Goal: Transaction & Acquisition: Purchase product/service

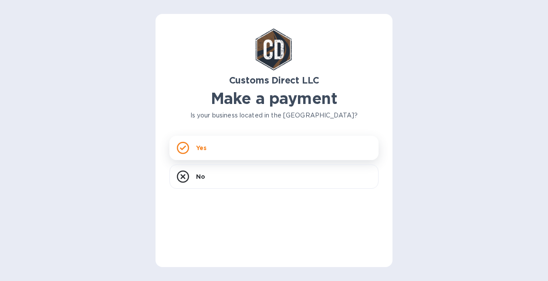
click at [241, 149] on div "Yes" at bounding box center [273, 148] width 209 height 24
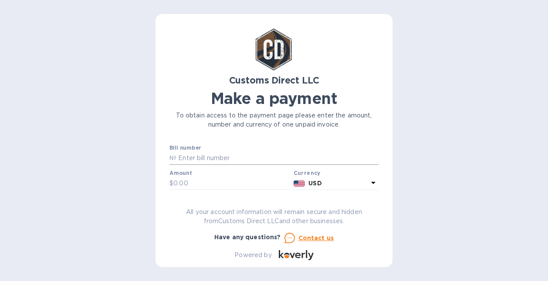
click at [197, 157] on input "text" at bounding box center [277, 158] width 202 height 13
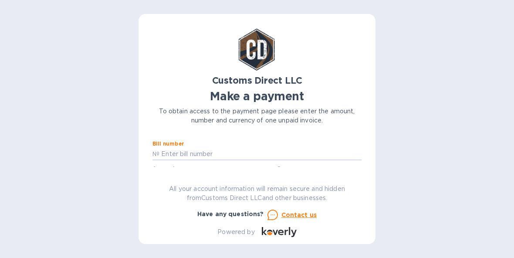
paste input "B00055215"
type input "B00055215"
click at [185, 148] on input "text" at bounding box center [214, 142] width 117 height 13
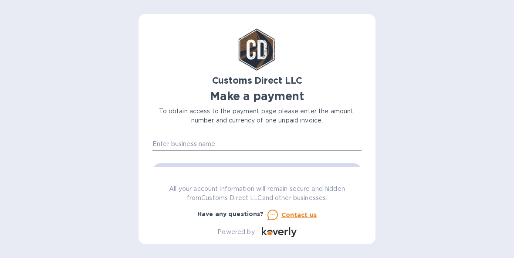
type input "325"
click at [230, 145] on input "text" at bounding box center [256, 144] width 209 height 13
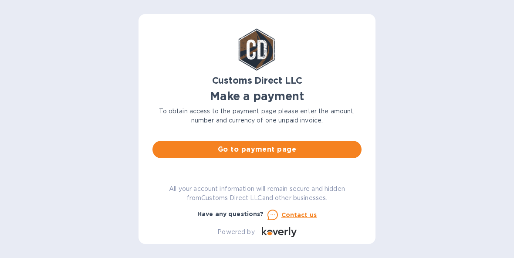
scroll to position [79, 0]
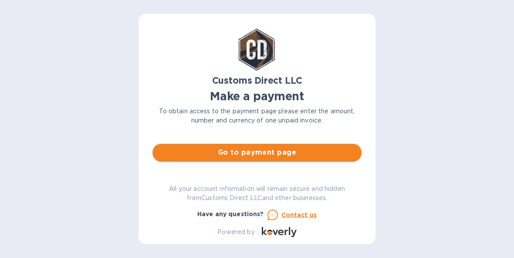
type input "[PERSON_NAME]"
click at [249, 151] on span "Go to payment page" at bounding box center [256, 152] width 195 height 10
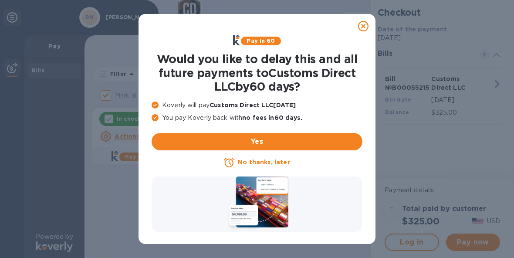
click at [282, 164] on u "No thanks, later" at bounding box center [264, 161] width 52 height 7
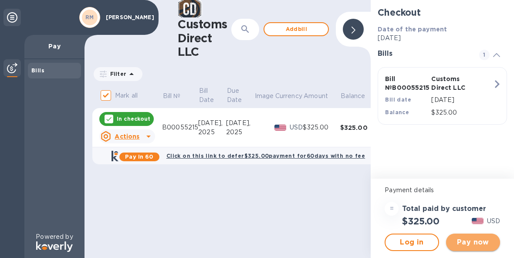
click at [471, 244] on span "Pay now" at bounding box center [473, 242] width 40 height 10
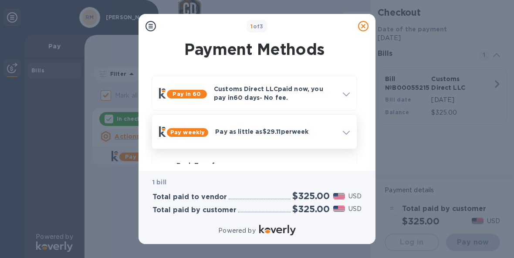
scroll to position [64, 0]
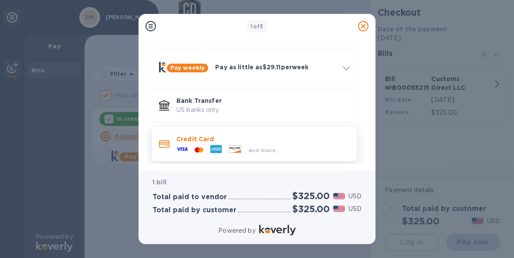
click at [251, 140] on p "Credit Card" at bounding box center [262, 139] width 173 height 9
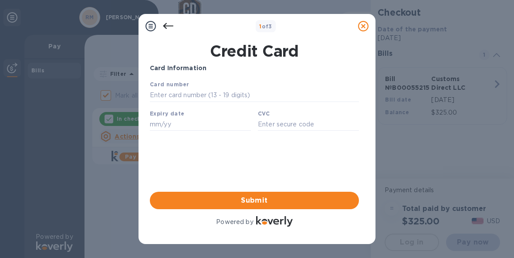
scroll to position [0, 0]
click at [205, 97] on input "text" at bounding box center [254, 95] width 209 height 13
click at [0, 258] on com-1password-button at bounding box center [0, 258] width 0 height 0
type input "[CREDIT_CARD_NUMBER]"
type input "02/30"
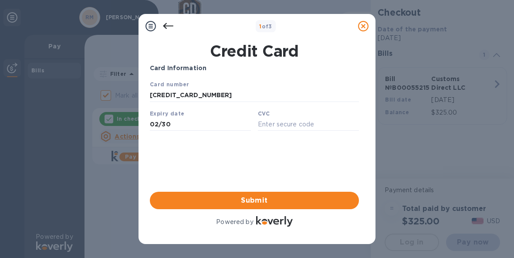
type input "282"
click at [253, 196] on span "Submit" at bounding box center [254, 200] width 195 height 10
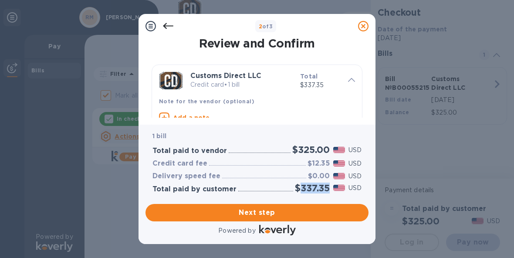
drag, startPoint x: 299, startPoint y: 186, endPoint x: 327, endPoint y: 188, distance: 28.4
click at [327, 188] on h2 "$337.35" at bounding box center [312, 187] width 35 height 11
copy h2 "337.35"
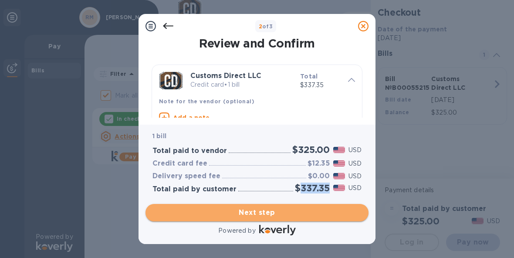
click at [259, 214] on span "Next step" at bounding box center [256, 212] width 209 height 10
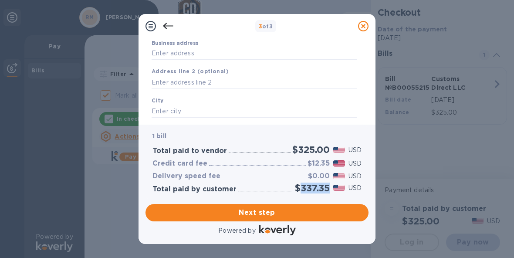
scroll to position [56, 0]
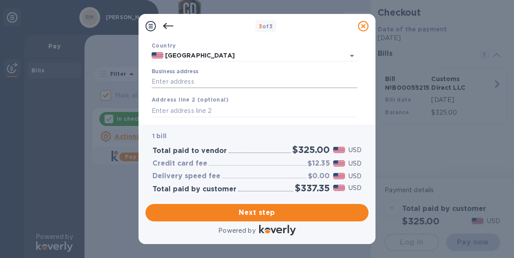
click at [171, 86] on input "Business address" at bounding box center [254, 81] width 205 height 13
type input "[PERSON_NAME]"
click at [143, 112] on div "Business Information Legal business name Please provide the legal name that app…" at bounding box center [256, 81] width 237 height 86
click at [168, 113] on input "text" at bounding box center [254, 110] width 205 height 13
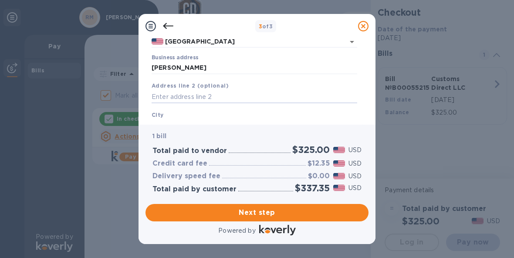
scroll to position [94, 0]
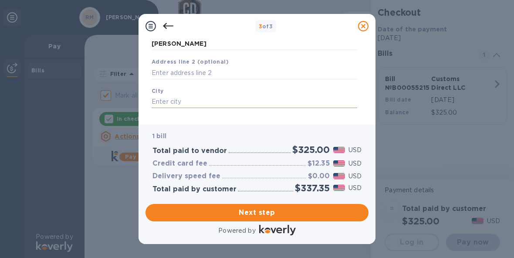
click at [175, 100] on input "text" at bounding box center [254, 101] width 205 height 13
type input "[GEOGRAPHIC_DATA]"
click at [142, 106] on div "Business Information Legal business name Please provide the legal name that app…" at bounding box center [256, 81] width 237 height 86
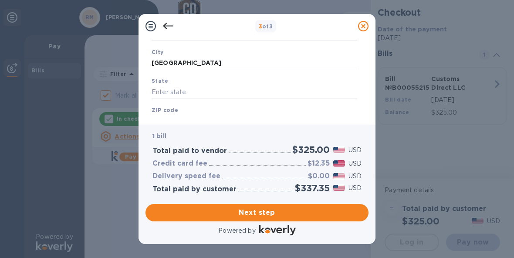
scroll to position [150, 0]
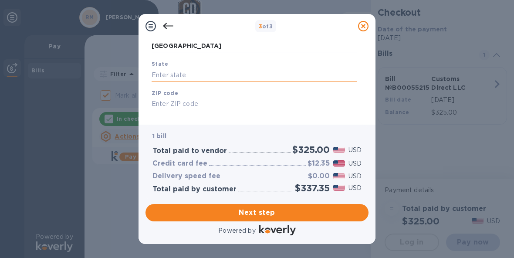
click at [168, 75] on input "text" at bounding box center [254, 74] width 205 height 13
type input "CO"
click at [170, 106] on input "text" at bounding box center [254, 104] width 205 height 13
type input "80212"
click at [144, 111] on div "Business Information Legal business name Please provide the legal name that app…" at bounding box center [256, 81] width 237 height 86
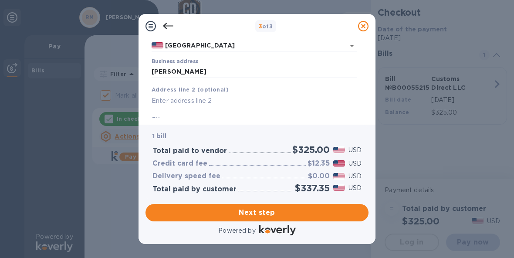
scroll to position [164, 0]
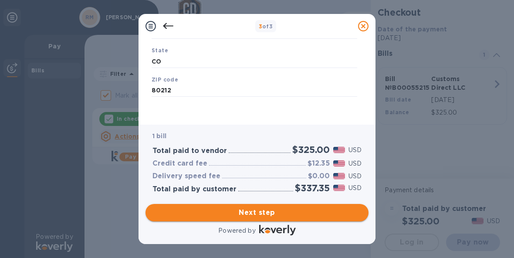
click at [245, 213] on span "Next step" at bounding box center [256, 212] width 209 height 10
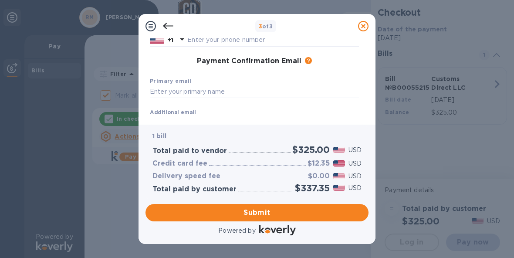
scroll to position [125, 0]
click at [181, 95] on input "text" at bounding box center [254, 92] width 209 height 13
click at [165, 69] on div "Payment Confirmation Email The added email addresses will be used to send the p…" at bounding box center [254, 62] width 216 height 16
click at [165, 93] on input "2023294355" at bounding box center [254, 92] width 209 height 13
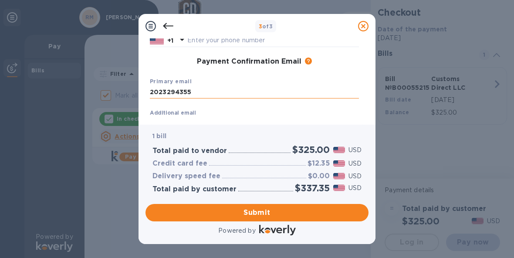
click at [165, 93] on input "2023294355" at bounding box center [254, 92] width 209 height 13
type input "[PERSON_NAME][EMAIL_ADDRESS][DOMAIN_NAME]"
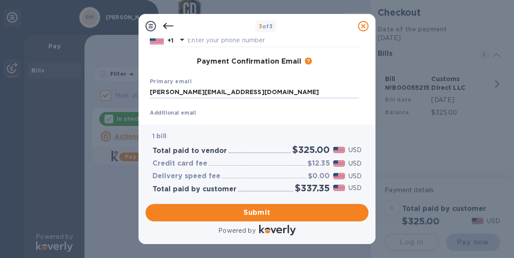
type input "[PERSON_NAME][EMAIL_ADDRESS][DOMAIN_NAME]"
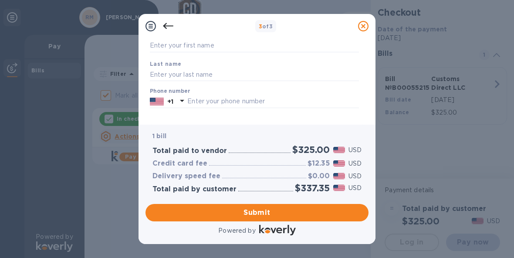
scroll to position [61, 0]
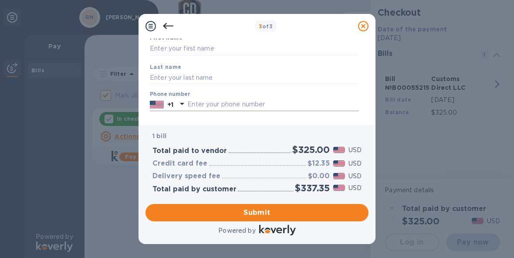
click at [213, 107] on input "text" at bounding box center [273, 104] width 172 height 13
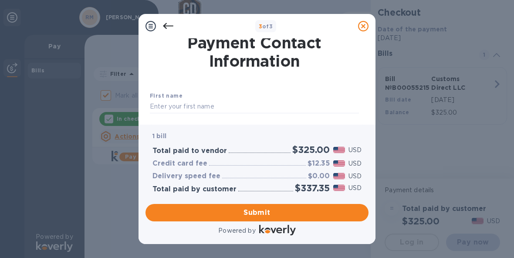
scroll to position [1, 0]
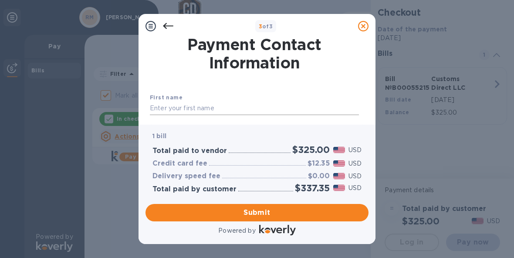
type input "2023294355"
click at [194, 106] on input "text" at bounding box center [254, 108] width 209 height 13
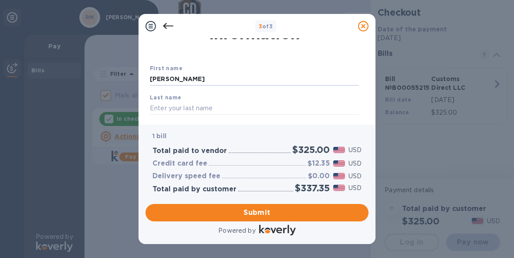
scroll to position [37, 0]
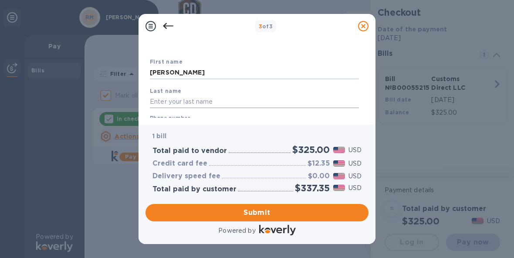
type input "[PERSON_NAME]"
click at [184, 97] on input "text" at bounding box center [254, 101] width 209 height 13
type input "Minkoff"
click at [215, 71] on input "[PERSON_NAME]" at bounding box center [254, 72] width 209 height 13
click at [286, 58] on div "First name [PERSON_NAME]" at bounding box center [254, 68] width 216 height 29
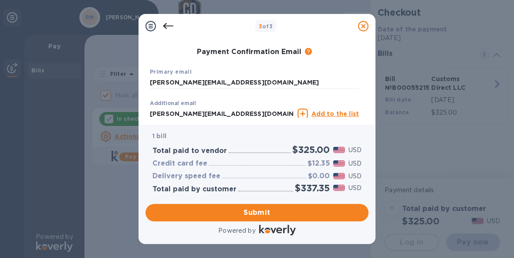
scroll to position [189, 0]
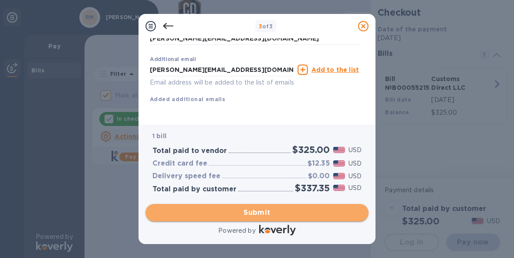
click at [249, 209] on span "Submit" at bounding box center [256, 212] width 209 height 10
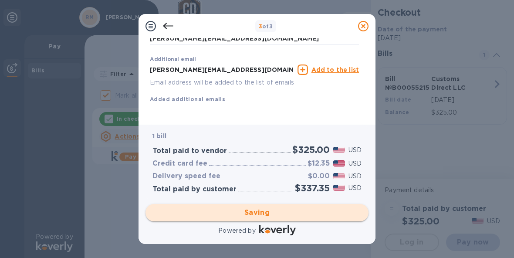
checkbox input "false"
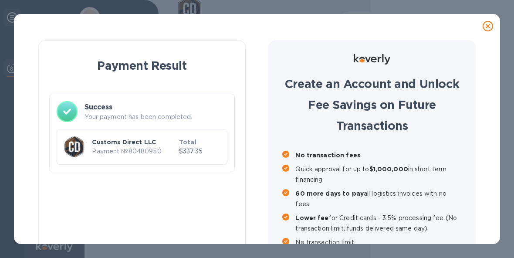
scroll to position [47, 0]
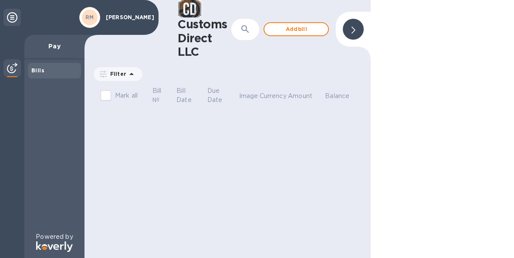
click at [12, 17] on icon at bounding box center [12, 17] width 10 height 10
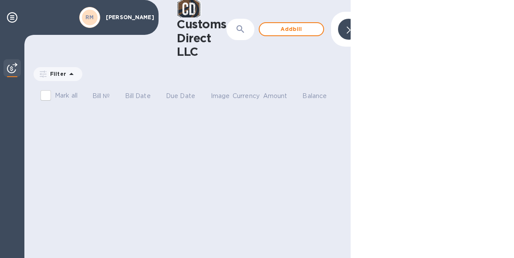
click at [480, 222] on div at bounding box center [431, 129] width 163 height 258
click at [399, 162] on div at bounding box center [431, 129] width 163 height 258
